Goal: Transaction & Acquisition: Purchase product/service

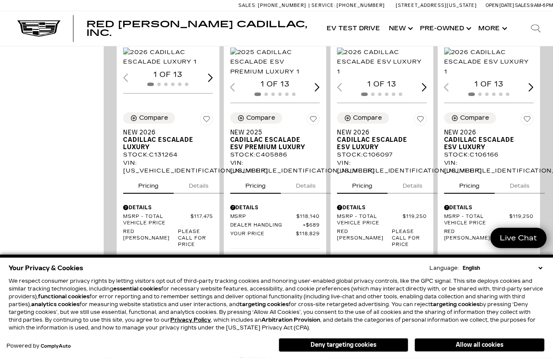
click at [173, 67] on img "1 / 2" at bounding box center [168, 57] width 90 height 19
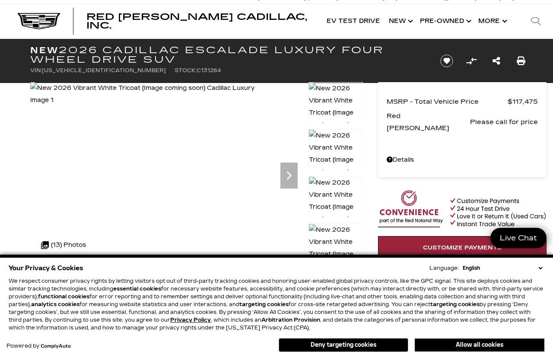
scroll to position [7, 0]
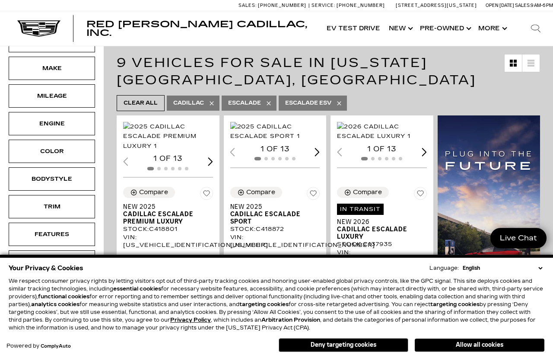
scroll to position [140, 0]
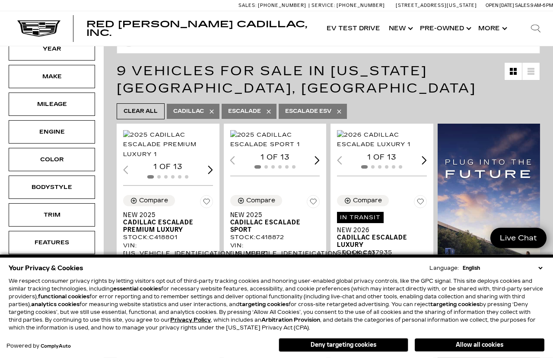
click at [445, 31] on link "Show Pre-Owned" at bounding box center [444, 28] width 58 height 35
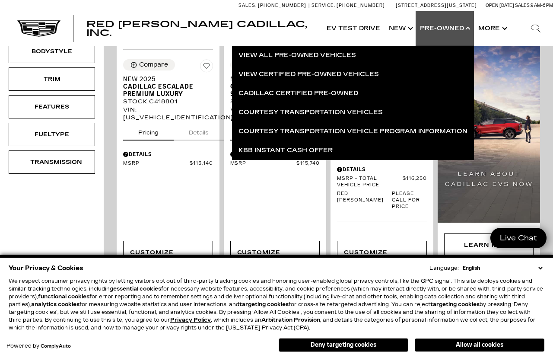
scroll to position [276, 0]
click at [495, 75] on img at bounding box center [488, 104] width 103 height 234
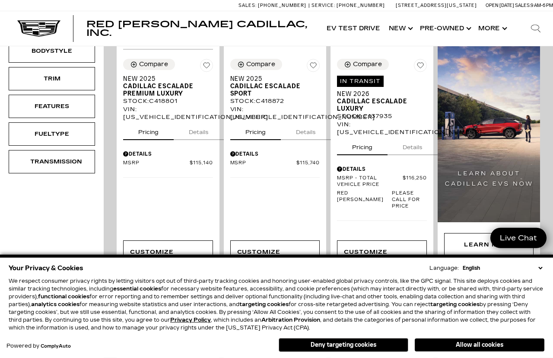
click at [446, 31] on link "Show Pre-Owned" at bounding box center [444, 28] width 58 height 35
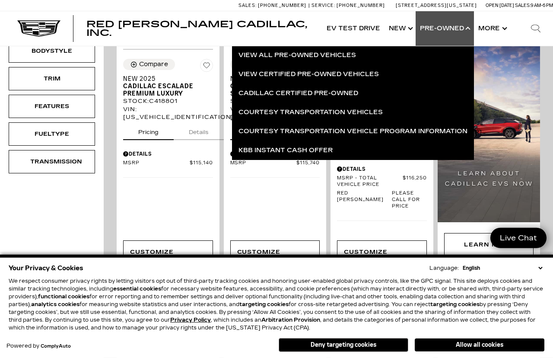
click at [351, 93] on link "Cadillac Certified Pre-Owned" at bounding box center [353, 93] width 242 height 19
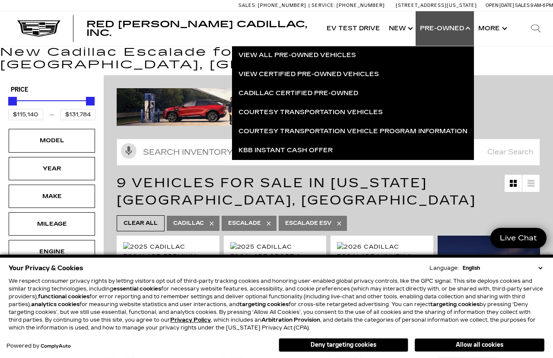
scroll to position [21, 0]
click at [333, 55] on link "View All Pre-Owned Vehicles" at bounding box center [353, 55] width 242 height 19
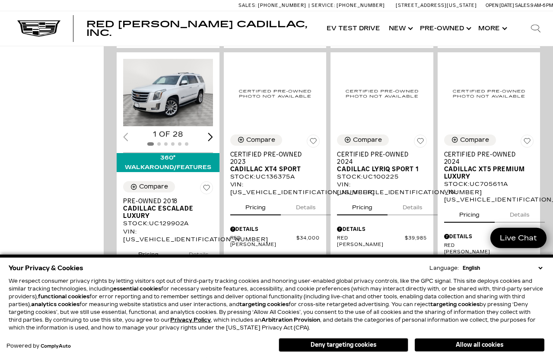
scroll to position [476, 0]
click at [167, 106] on img "1 / 2" at bounding box center [168, 91] width 90 height 67
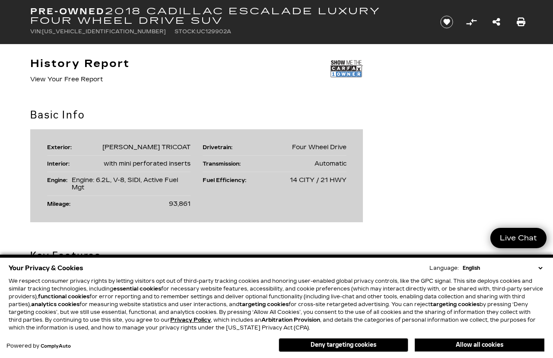
scroll to position [498, 0]
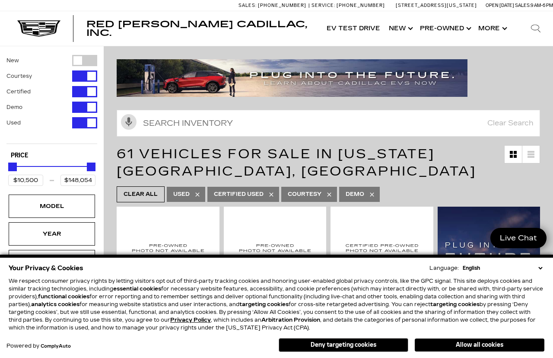
select select "en-[GEOGRAPHIC_DATA]"
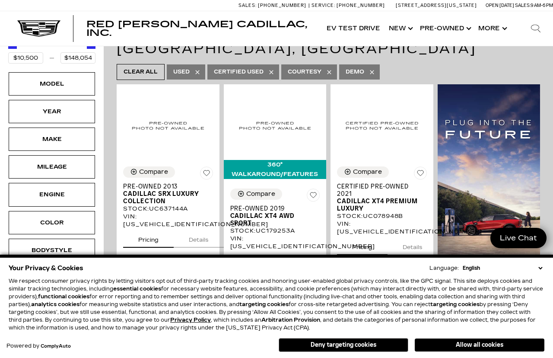
select select "en-[GEOGRAPHIC_DATA]"
click at [60, 168] on div "Mileage" at bounding box center [51, 167] width 43 height 10
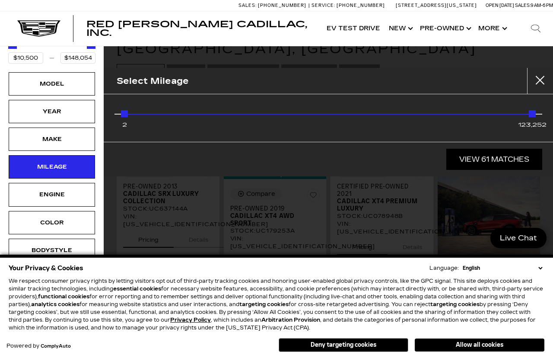
select select "en-GB"
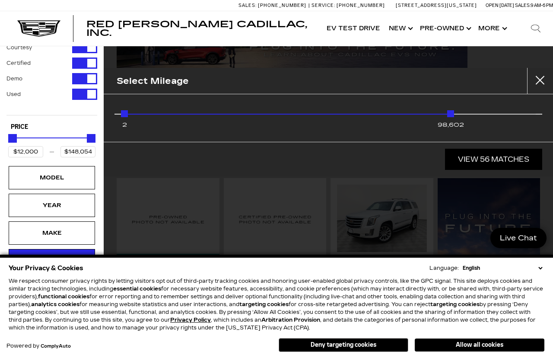
scroll to position [30, 0]
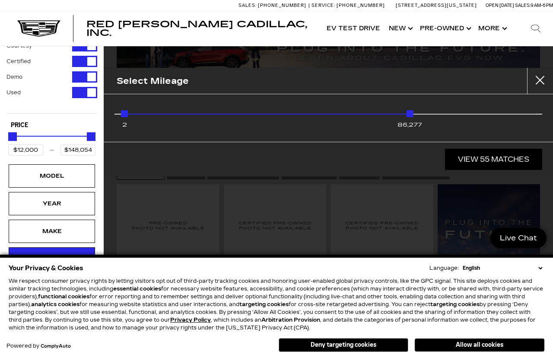
click at [356, 119] on div "2 86,277" at bounding box center [328, 115] width 415 height 17
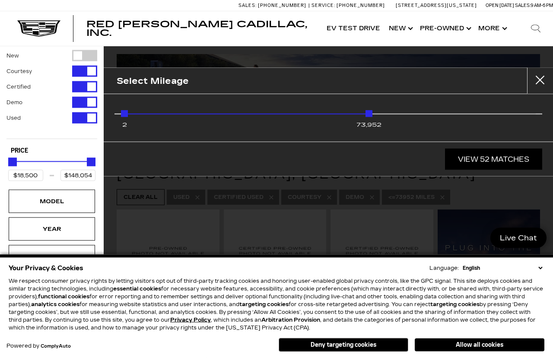
click at [380, 147] on div "View 52 Matches" at bounding box center [328, 159] width 449 height 35
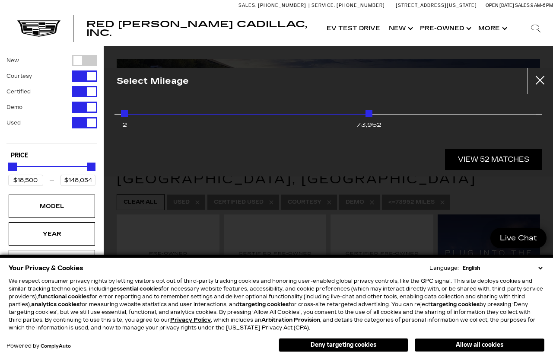
click at [372, 114] on div "73,952" at bounding box center [368, 113] width 7 height 7
click at [321, 116] on div "2 61,627" at bounding box center [328, 115] width 415 height 17
click at [291, 114] on div "2 61,627" at bounding box center [328, 115] width 415 height 17
click at [259, 111] on div "2 49,302" at bounding box center [328, 115] width 415 height 17
click at [268, 113] on div "2 36,977" at bounding box center [328, 115] width 415 height 17
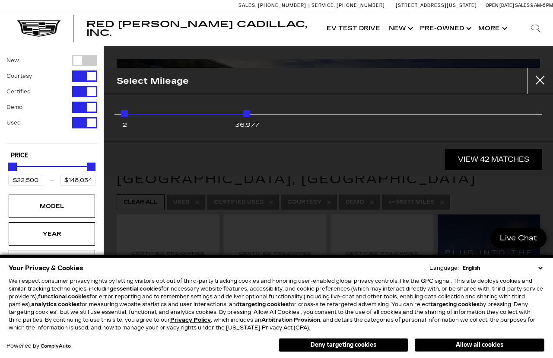
type input "$18,500"
click at [504, 163] on link "View 44 Matches" at bounding box center [493, 159] width 97 height 21
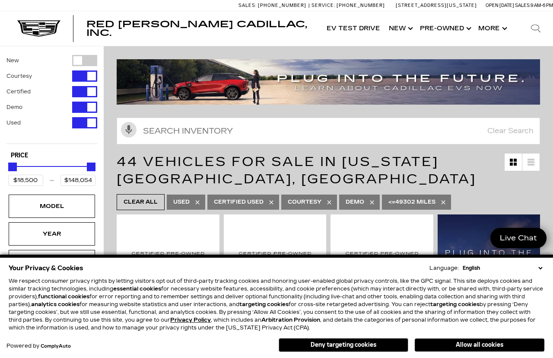
click at [536, 271] on select "English Spanish / Español English / United Kingdom Korean / 한국어 Vietnamese / Ti…" at bounding box center [502, 268] width 84 height 8
